Goal: Information Seeking & Learning: Learn about a topic

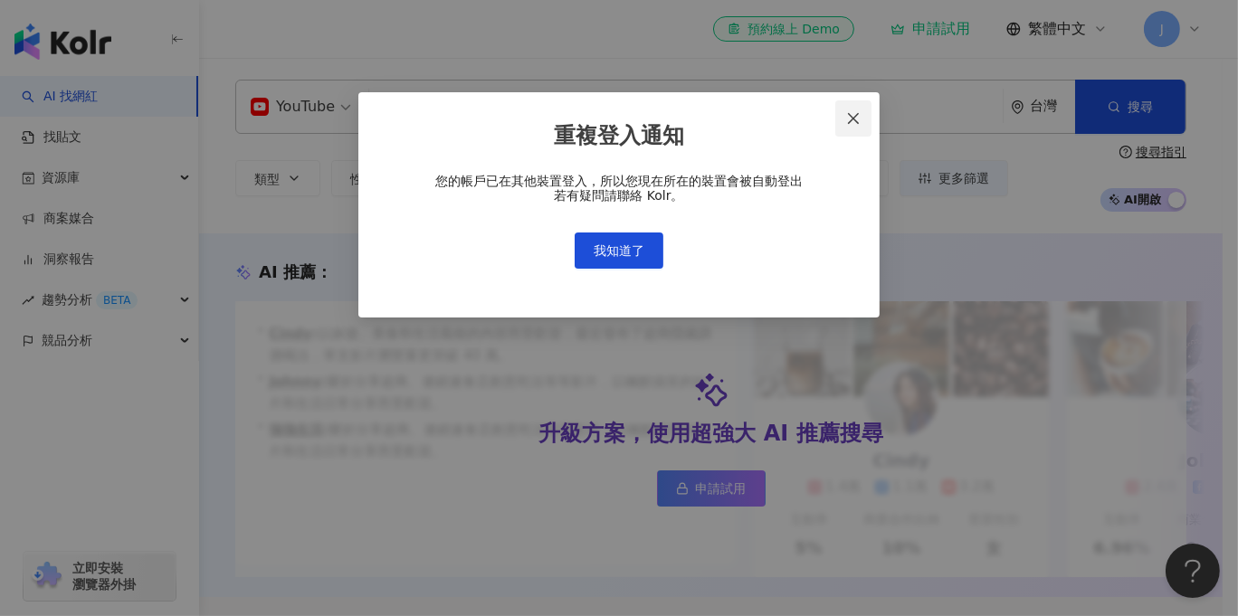
click at [855, 119] on icon "close" at bounding box center [853, 118] width 11 height 11
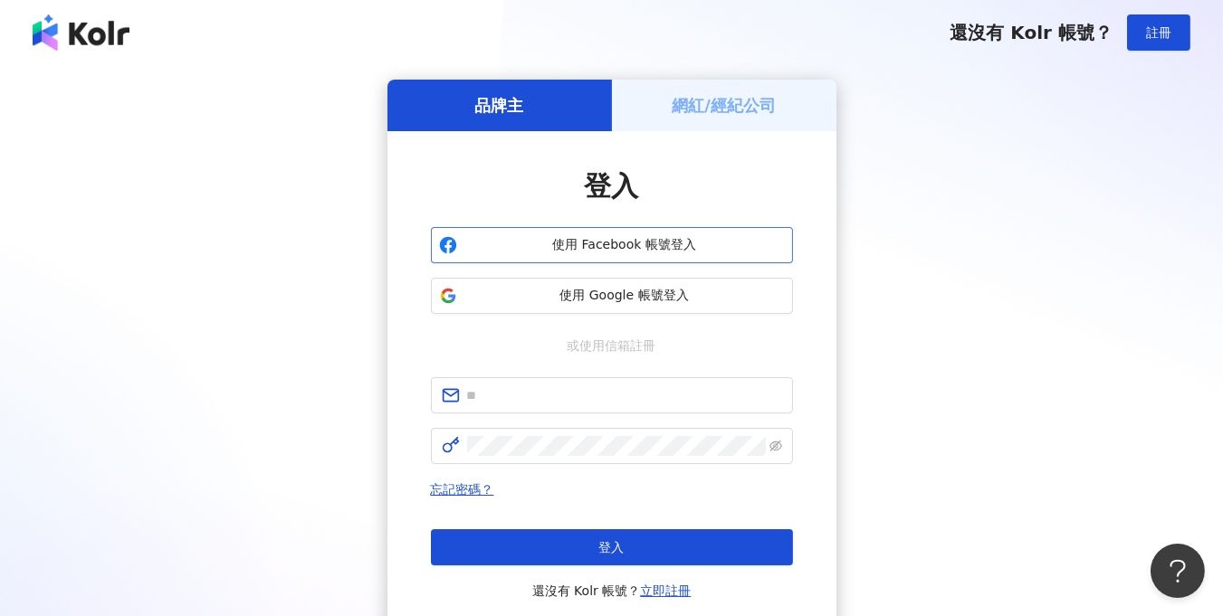
click at [635, 247] on span "使用 Facebook 帳號登入" at bounding box center [624, 245] width 320 height 18
